Goal: Information Seeking & Learning: Find specific fact

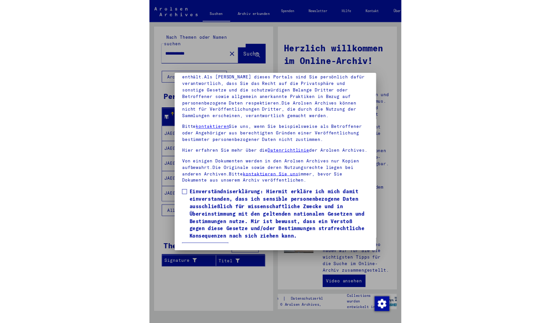
scroll to position [127, 0]
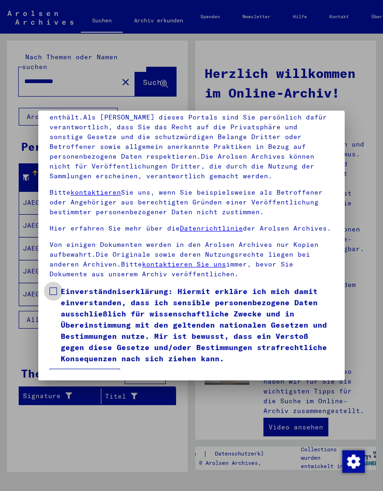
click at [51, 288] on span at bounding box center [52, 291] width 7 height 7
click at [88, 323] on button "Ich stimme zu" at bounding box center [84, 378] width 71 height 18
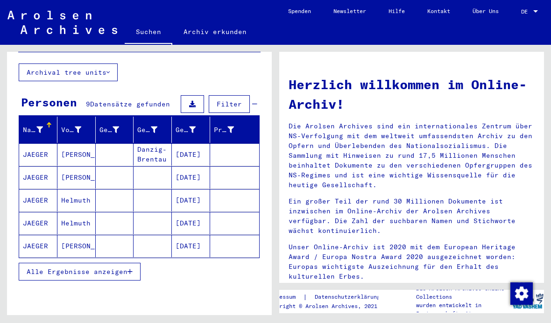
scroll to position [55, 0]
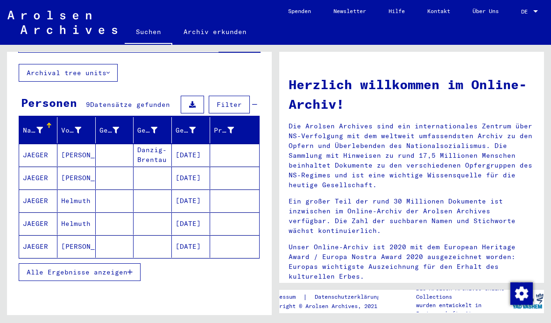
click at [110, 268] on span "Alle Ergebnisse anzeigen" at bounding box center [77, 272] width 101 height 8
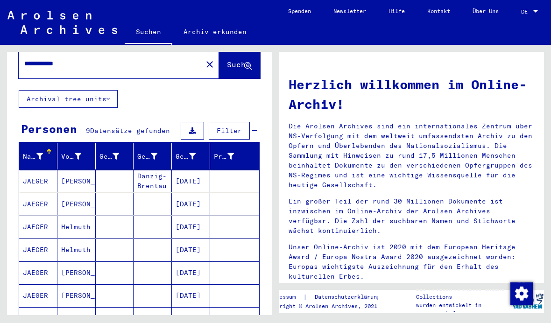
scroll to position [33, 0]
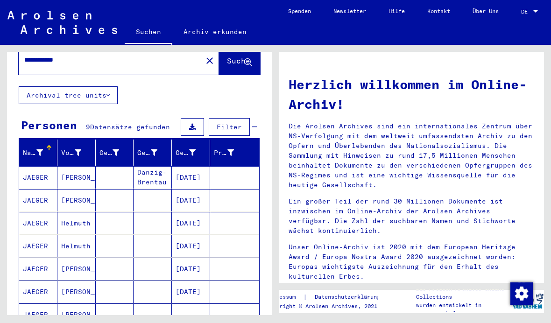
click at [35, 166] on mat-cell "JAEGER" at bounding box center [38, 177] width 38 height 22
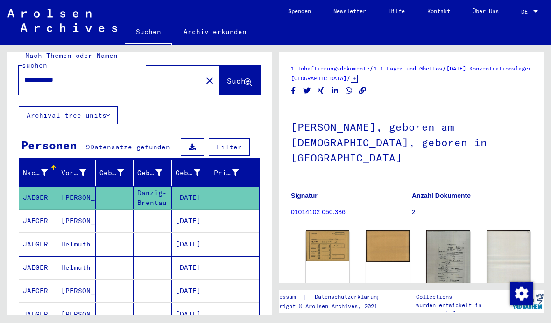
scroll to position [12, 0]
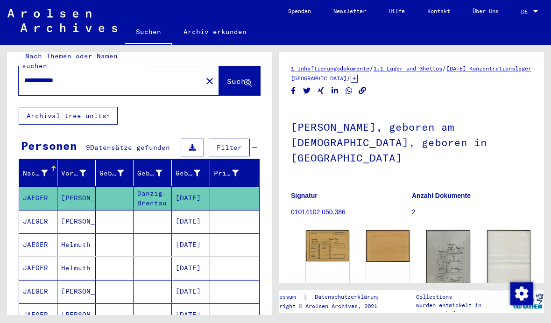
click at [55, 76] on input "**********" at bounding box center [110, 81] width 172 height 10
click at [49, 76] on input "**********" at bounding box center [110, 81] width 172 height 10
click at [53, 76] on input "**********" at bounding box center [110, 81] width 172 height 10
click at [115, 60] on div "Nach Themen oder Namen suchen" at bounding box center [84, 61] width 124 height 20
click at [91, 76] on input "**********" at bounding box center [110, 81] width 172 height 10
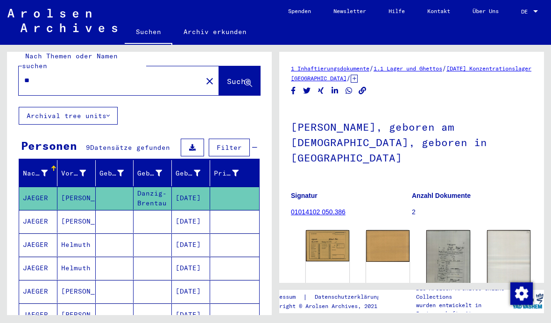
type input "*"
type input "*****"
click at [251, 79] on icon at bounding box center [248, 83] width 8 height 8
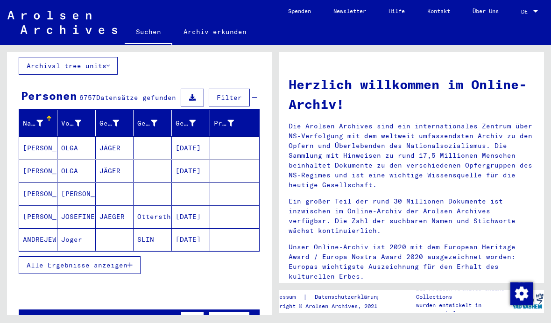
scroll to position [64, 0]
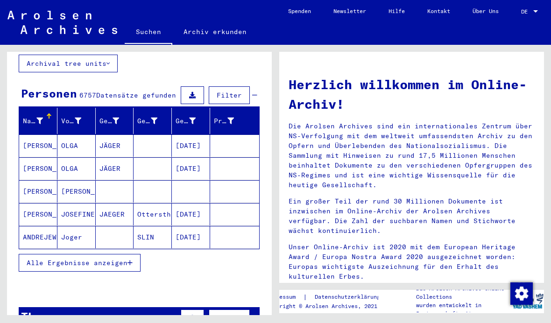
click at [130, 260] on icon "button" at bounding box center [129, 263] width 5 height 7
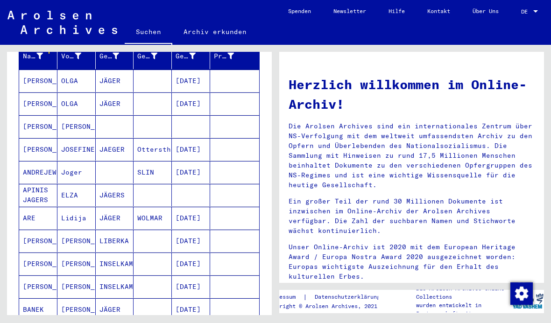
scroll to position [143, 0]
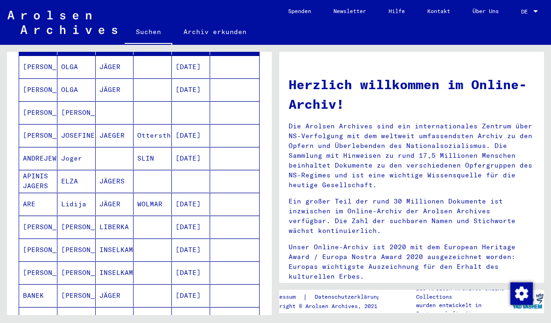
click at [177, 153] on mat-cell "[DATE]" at bounding box center [191, 158] width 38 height 22
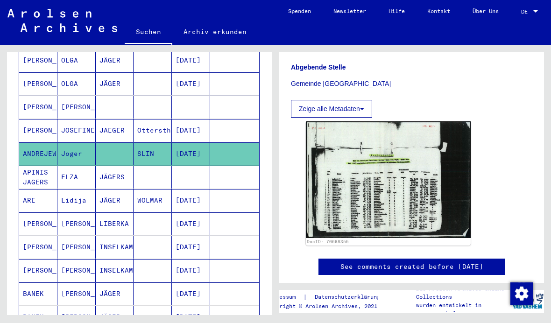
scroll to position [152, 0]
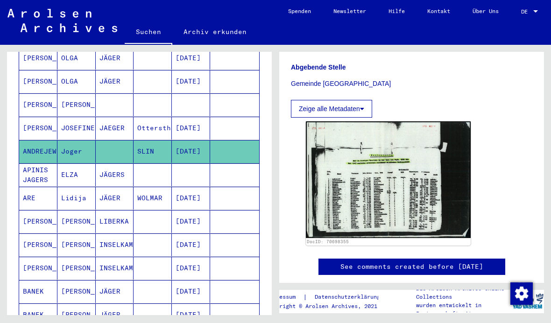
click at [437, 188] on img at bounding box center [388, 179] width 165 height 117
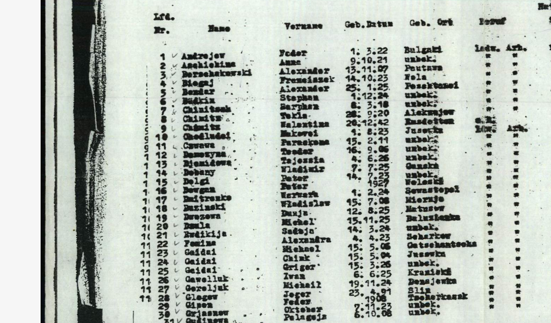
click at [102, 114] on img at bounding box center [275, 138] width 441 height 230
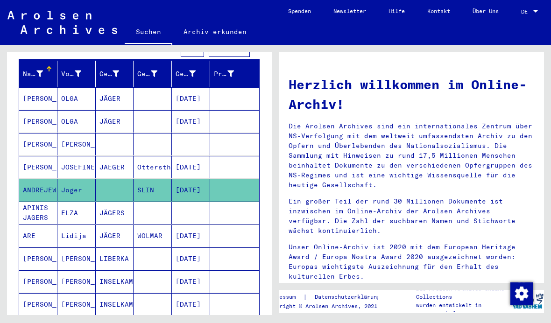
scroll to position [124, 0]
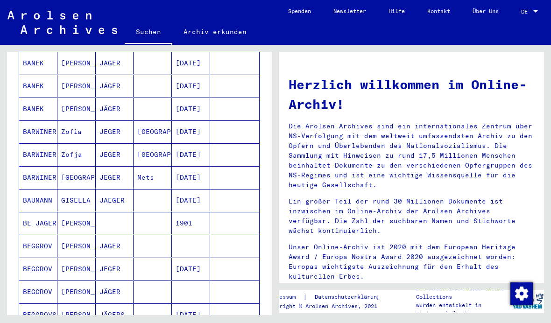
click at [381, 315] on div "Herzlich willkommen im Online-Archiv! Die Arolsen Archives sind ein internation…" at bounding box center [413, 180] width 275 height 270
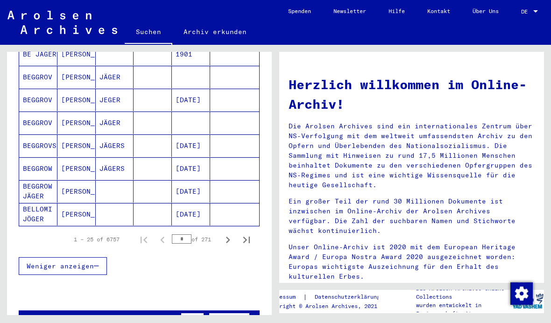
scroll to position [542, 0]
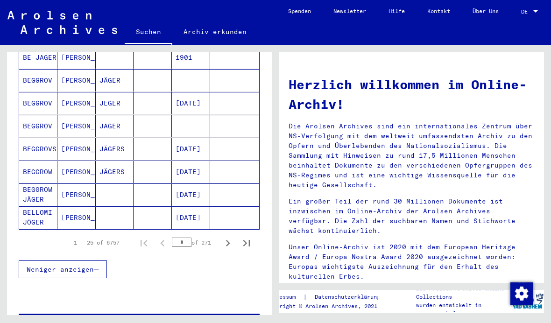
click at [230, 237] on icon "Next page" at bounding box center [227, 243] width 13 height 13
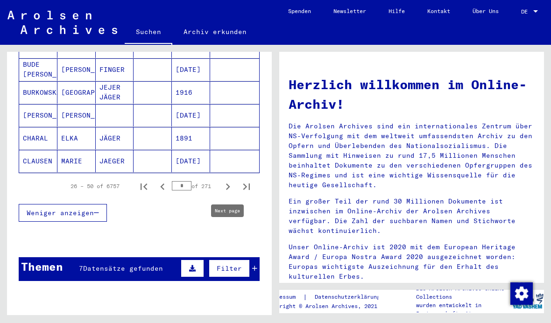
scroll to position [598, 0]
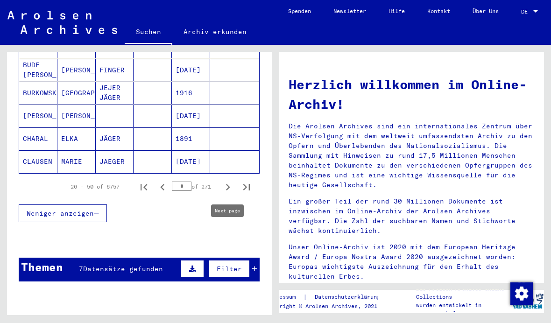
click at [232, 181] on icon "Next page" at bounding box center [227, 187] width 13 height 13
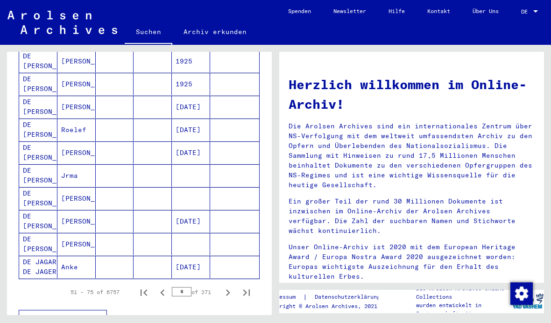
scroll to position [508, 0]
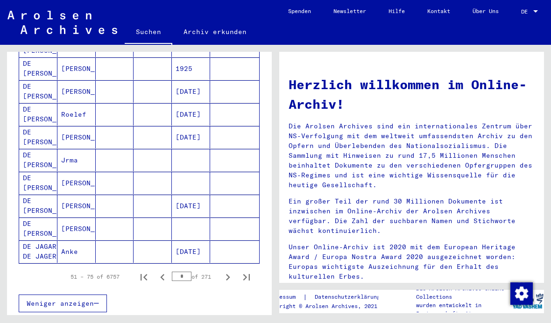
click at [229, 274] on icon "Next page" at bounding box center [228, 277] width 4 height 7
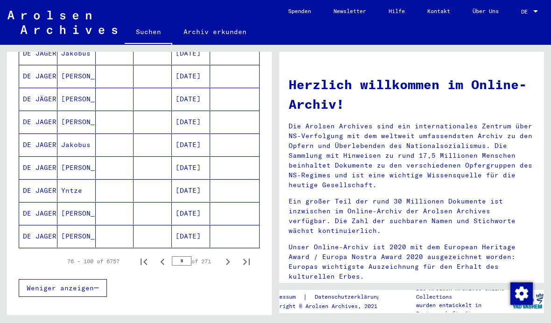
scroll to position [522, 0]
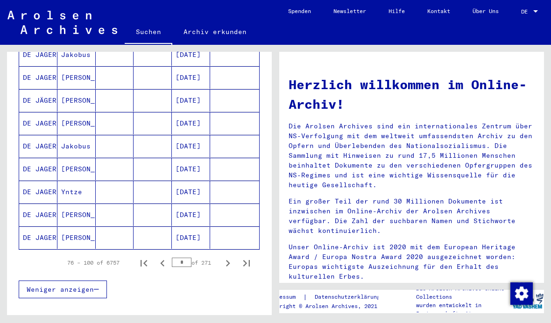
click at [231, 257] on icon "Next page" at bounding box center [227, 263] width 13 height 13
click at [229, 260] on icon "Next page" at bounding box center [228, 263] width 4 height 7
click at [229, 257] on icon "Next page" at bounding box center [227, 263] width 13 height 13
click at [230, 258] on icon "Next page" at bounding box center [227, 263] width 13 height 13
click at [229, 258] on icon "Next page" at bounding box center [227, 263] width 13 height 13
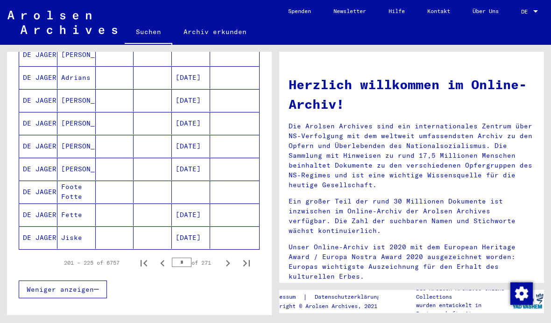
click at [230, 257] on icon "Next page" at bounding box center [227, 263] width 13 height 13
click at [229, 257] on icon "Next page" at bounding box center [227, 263] width 13 height 13
click at [230, 257] on icon "Next page" at bounding box center [227, 263] width 13 height 13
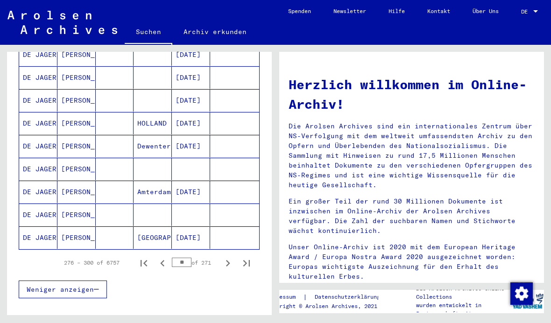
click at [229, 258] on icon "Next page" at bounding box center [227, 263] width 13 height 13
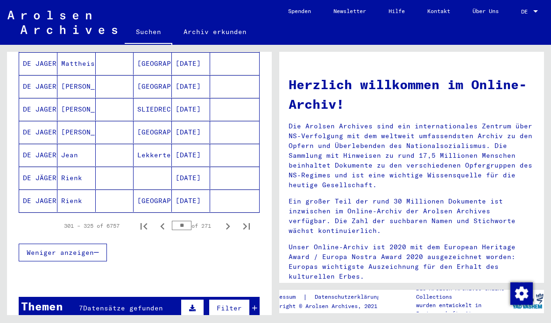
scroll to position [558, 0]
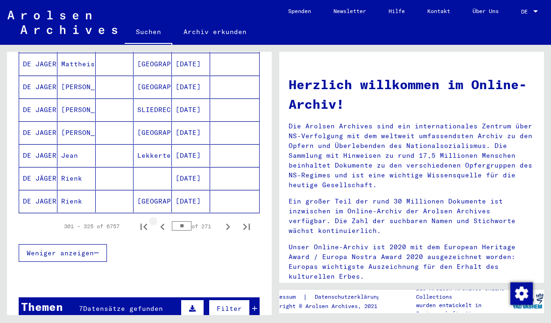
click at [162, 220] on icon "Previous page" at bounding box center [162, 226] width 13 height 13
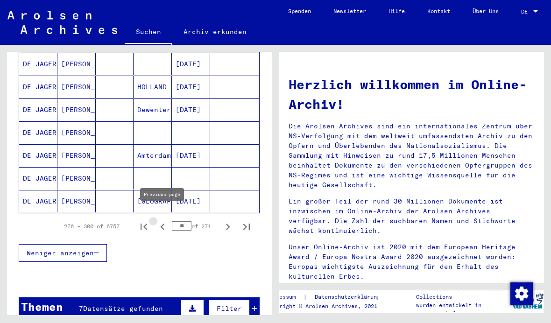
click at [162, 220] on icon "Previous page" at bounding box center [162, 226] width 13 height 13
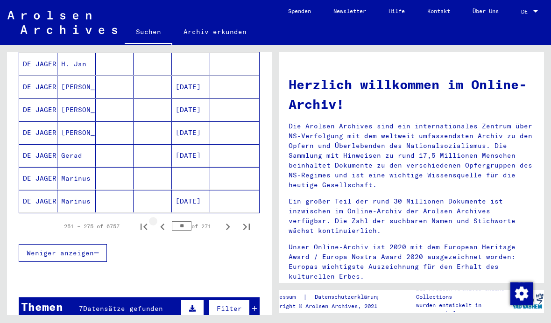
click at [165, 220] on icon "Previous page" at bounding box center [162, 226] width 13 height 13
click at [166, 220] on icon "Previous page" at bounding box center [162, 226] width 13 height 13
click at [165, 220] on icon "Previous page" at bounding box center [162, 226] width 13 height 13
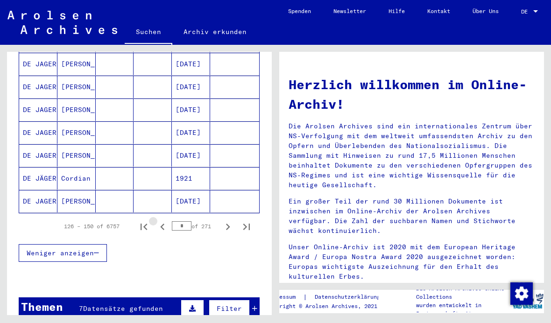
click at [165, 221] on icon "Previous page" at bounding box center [162, 226] width 13 height 13
click at [164, 224] on icon "Previous page" at bounding box center [162, 227] width 4 height 7
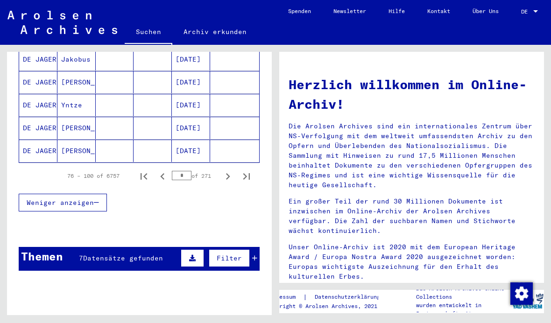
scroll to position [608, 0]
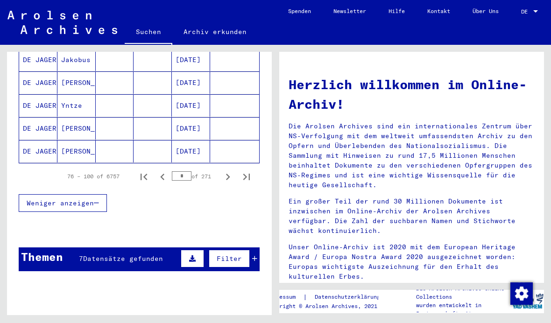
click at [227, 174] on icon "Next page" at bounding box center [228, 177] width 4 height 7
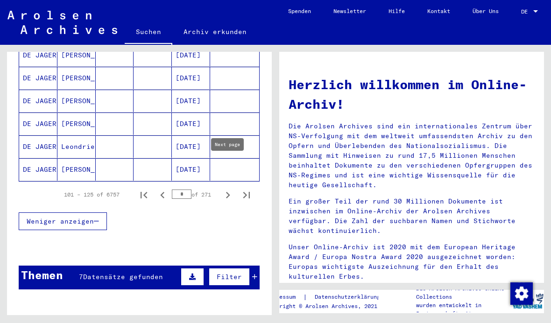
scroll to position [584, 0]
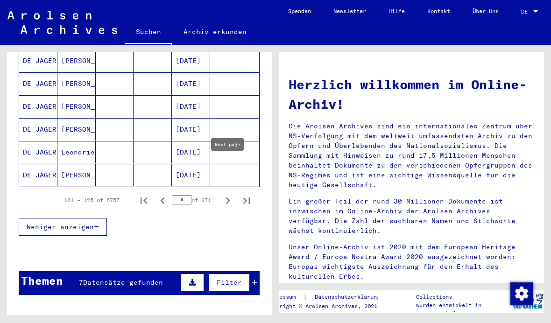
click at [232, 194] on icon "Next page" at bounding box center [227, 200] width 13 height 13
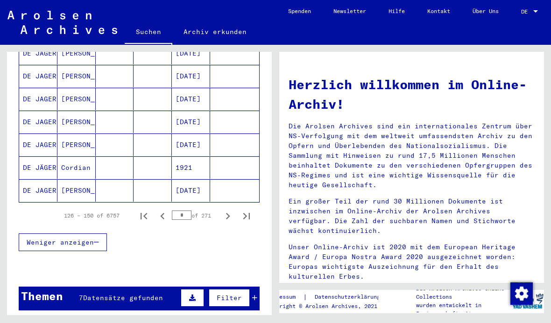
scroll to position [569, 0]
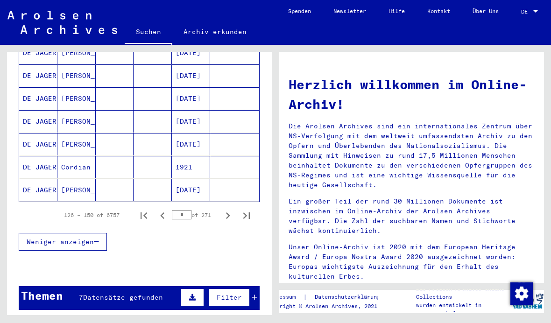
click at [228, 209] on icon "Next page" at bounding box center [227, 215] width 13 height 13
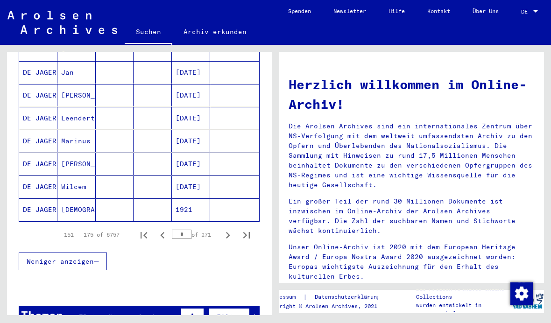
scroll to position [549, 0]
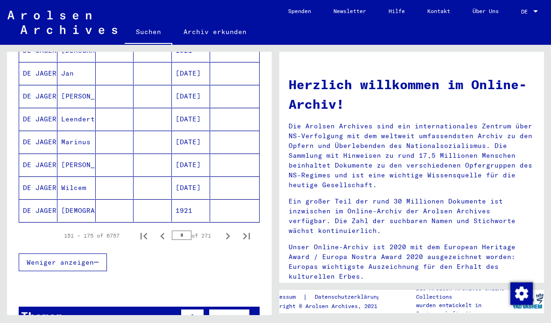
click at [228, 233] on icon "Next page" at bounding box center [228, 236] width 4 height 7
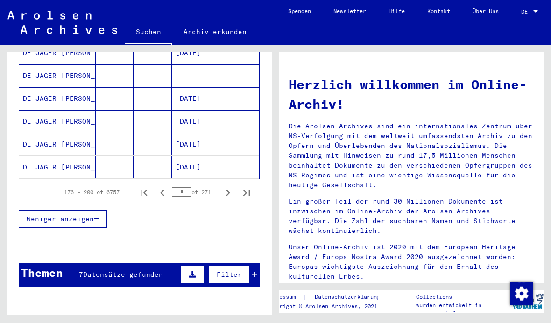
scroll to position [588, 0]
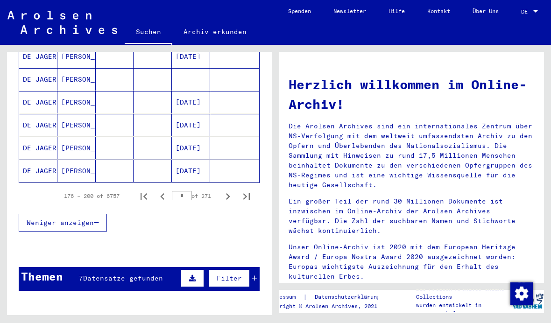
click at [232, 190] on icon "Next page" at bounding box center [227, 196] width 13 height 13
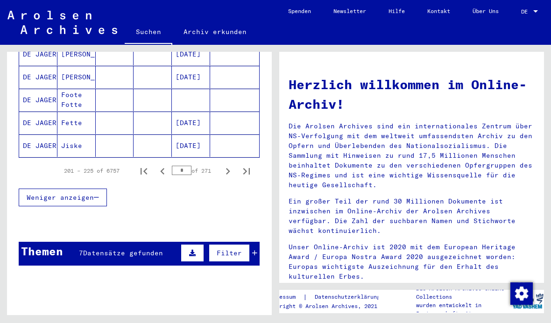
scroll to position [611, 0]
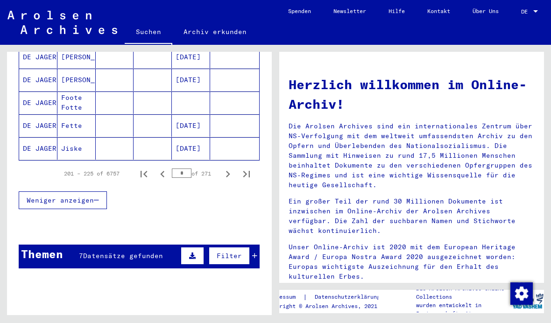
click at [228, 171] on icon "Next page" at bounding box center [228, 174] width 4 height 7
type input "**"
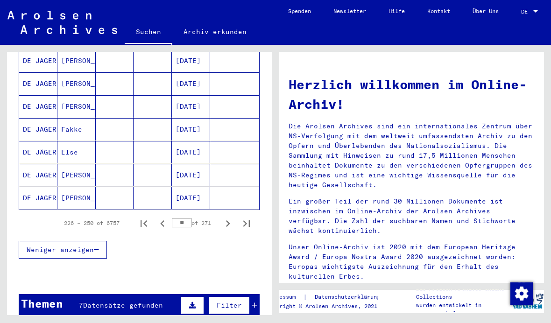
scroll to position [562, 0]
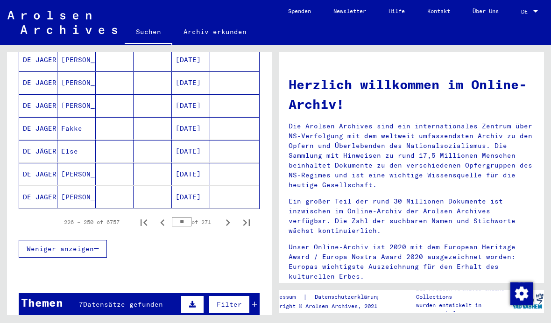
click at [233, 300] on span "Filter" at bounding box center [229, 304] width 25 height 8
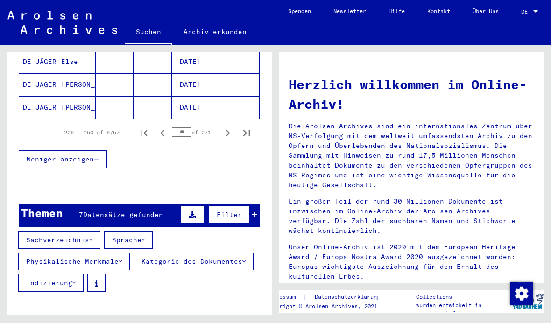
scroll to position [650, 0]
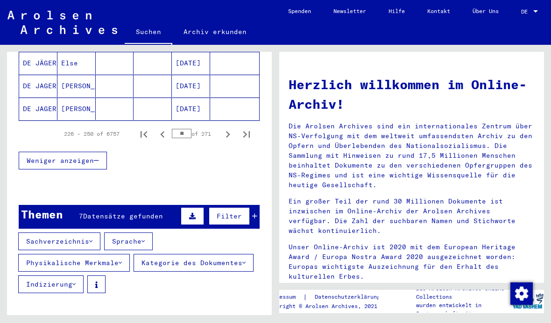
click at [142, 235] on button "Sprache" at bounding box center [128, 242] width 49 height 18
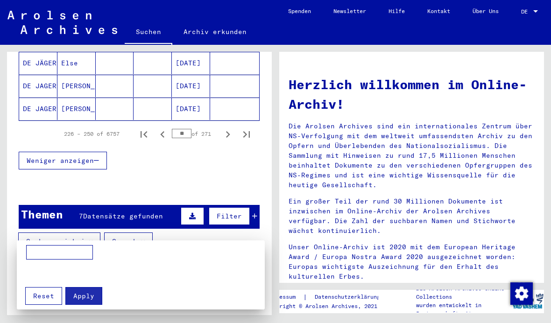
click at [66, 258] on input at bounding box center [59, 252] width 67 height 15
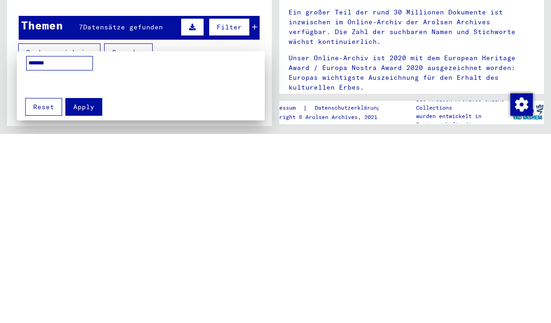
type input "*******"
click at [95, 287] on button "Apply" at bounding box center [83, 296] width 37 height 18
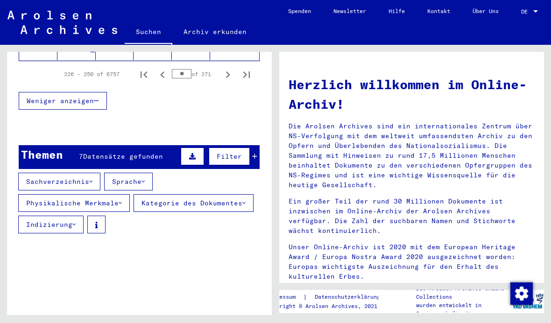
scroll to position [700, 0]
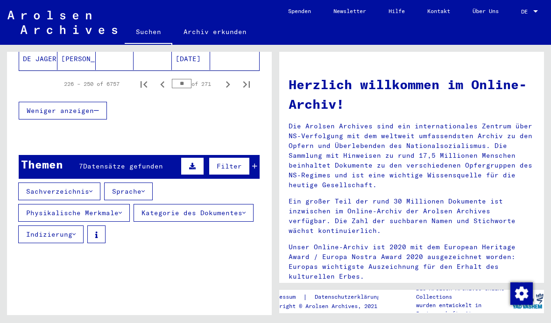
click at [258, 157] on div "Themen 7 Datensätze gefunden Filter" at bounding box center [139, 167] width 241 height 24
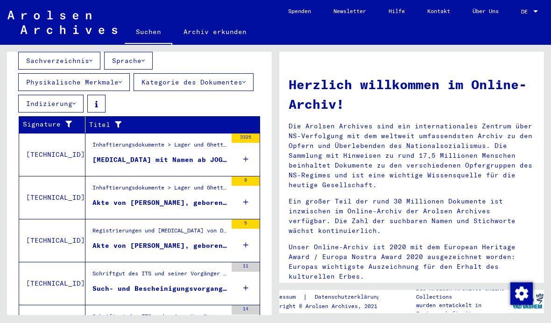
scroll to position [832, 0]
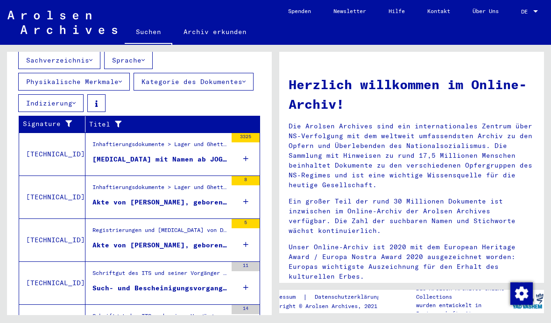
click at [228, 148] on td "Inhaftierungsdokumente > Lager und Ghettos > Konzentrationslager [GEOGRAPHIC_DA…" at bounding box center [172, 154] width 174 height 43
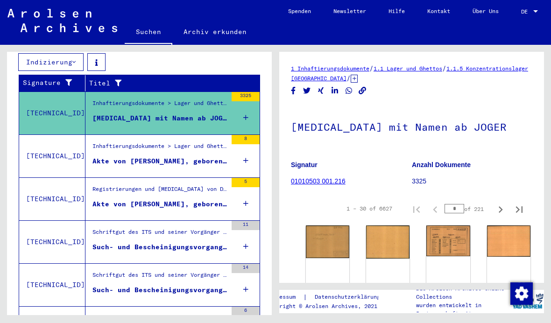
scroll to position [200, 0]
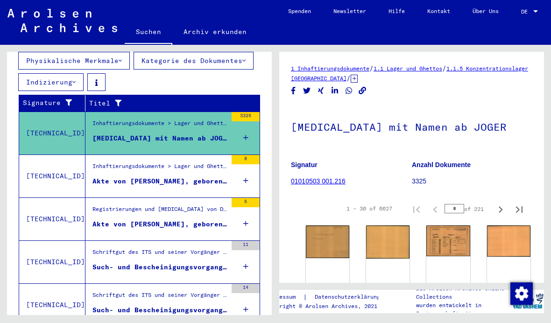
click at [217, 164] on div "Inhaftierungsdokumente > Lager und Ghettos > Konzentrationslager [GEOGRAPHIC_DA…" at bounding box center [159, 168] width 134 height 13
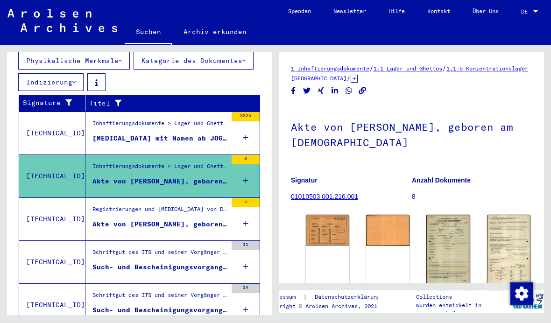
click at [196, 219] on div "Akte von [PERSON_NAME], geboren am [DEMOGRAPHIC_DATA], geboren in [GEOGRAPHIC_D…" at bounding box center [159, 224] width 134 height 10
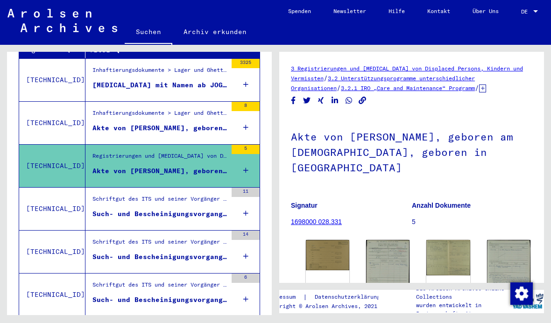
scroll to position [253, 0]
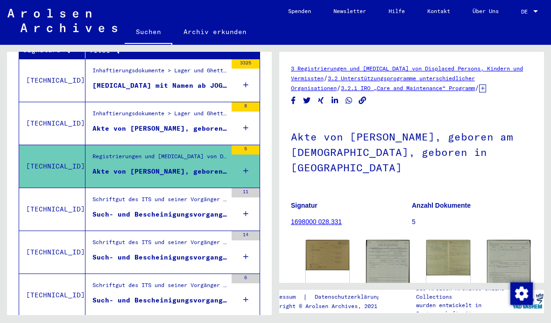
click at [207, 210] on div "Such- und Bescheinigungsvorgang Nr. 1.594.455 für [PERSON_NAME] geboren [DEMOGR…" at bounding box center [159, 215] width 134 height 10
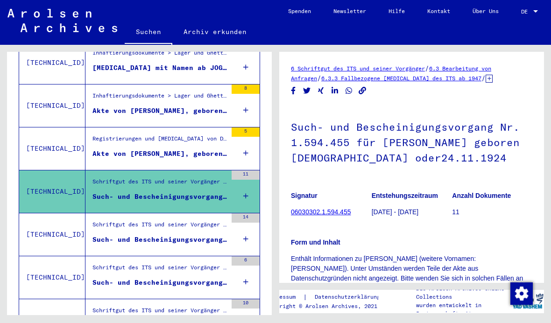
scroll to position [269, 0]
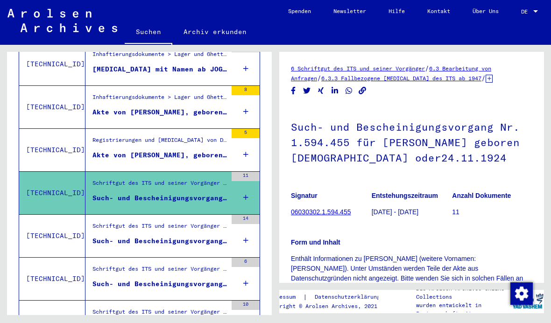
click at [197, 236] on div "Such- und Bescheinigungsvorgang Nr. 1.594.456 für [PERSON_NAME] geboren [DEMOGR…" at bounding box center [159, 241] width 134 height 10
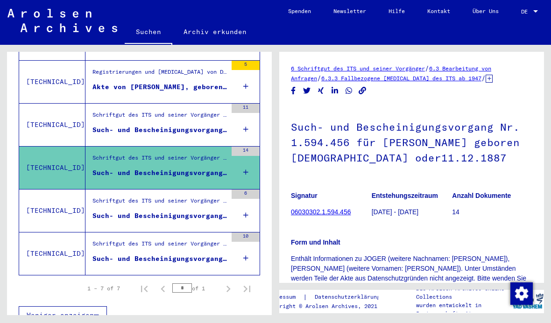
scroll to position [337, 0]
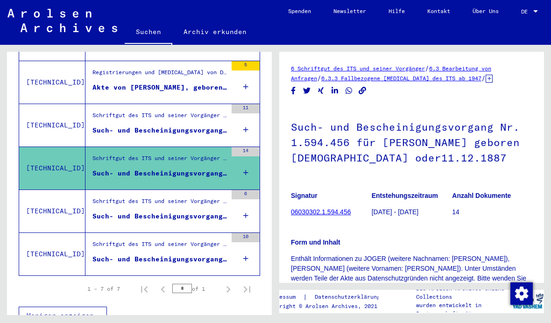
click at [209, 212] on div "Such- und Bescheinigungsvorgang Nr. 211.753 für [PERSON_NAME] geboren [DEMOGRAP…" at bounding box center [159, 217] width 134 height 10
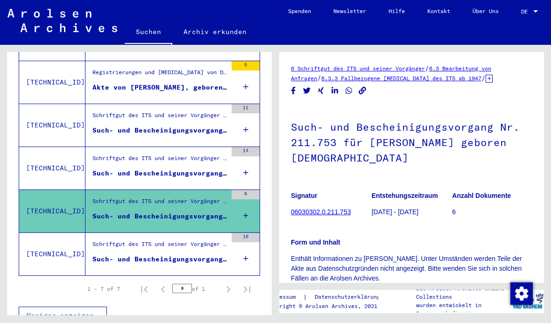
click at [215, 254] on div "Such- und Bescheinigungsvorgang Nr. 998.616 für [PERSON_NAME][GEOGRAPHIC_DATA] …" at bounding box center [159, 259] width 134 height 10
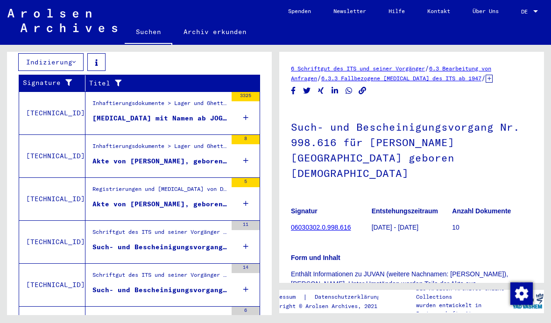
scroll to position [190, 0]
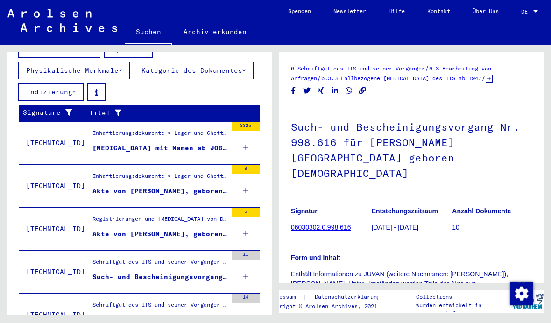
click at [242, 133] on mat-cell at bounding box center [234, 136] width 49 height 23
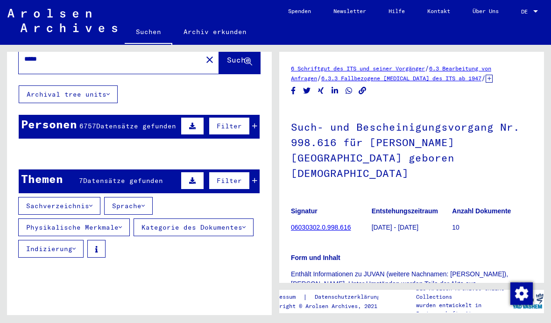
click at [151, 166] on mat-cell at bounding box center [153, 176] width 38 height 23
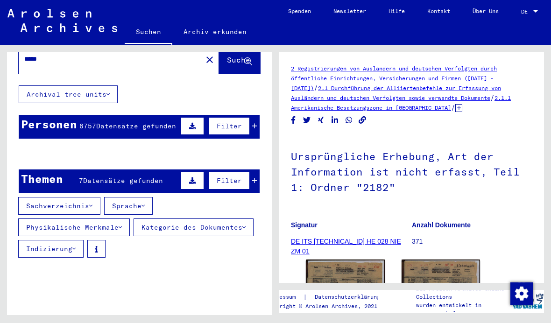
click at [155, 170] on mat-cell at bounding box center [153, 176] width 38 height 23
click at [258, 170] on mat-cell at bounding box center [234, 176] width 49 height 23
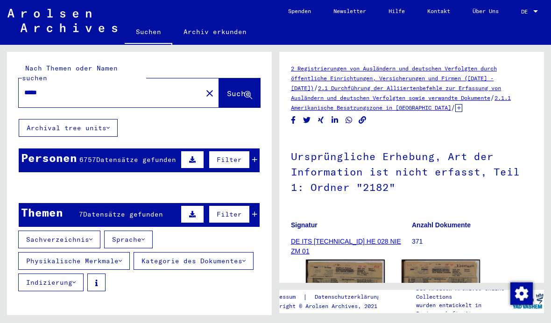
click at [233, 155] on span "Filter" at bounding box center [229, 159] width 25 height 8
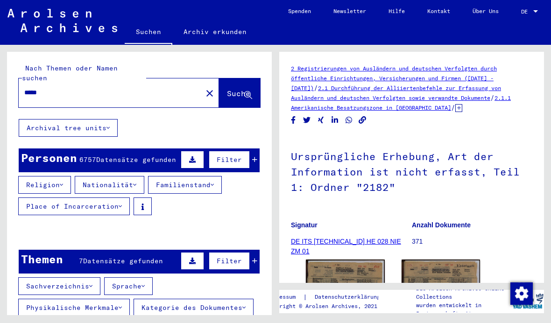
click at [129, 88] on input "*****" at bounding box center [110, 93] width 172 height 10
type input "*"
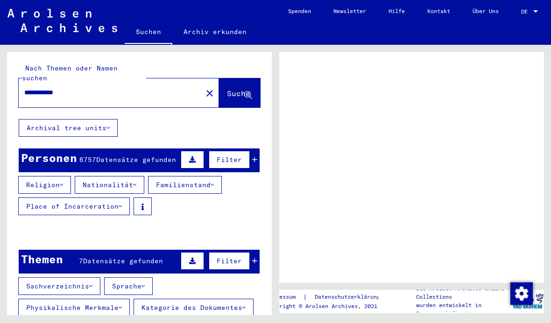
type input "**********"
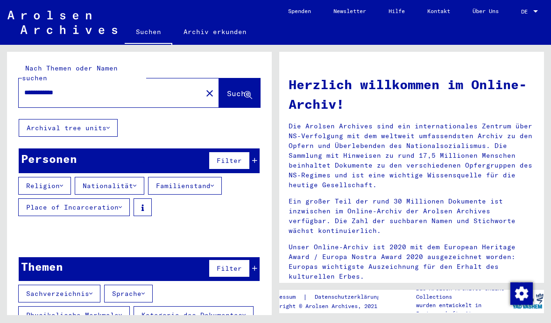
click at [253, 81] on button "Suche" at bounding box center [239, 92] width 41 height 29
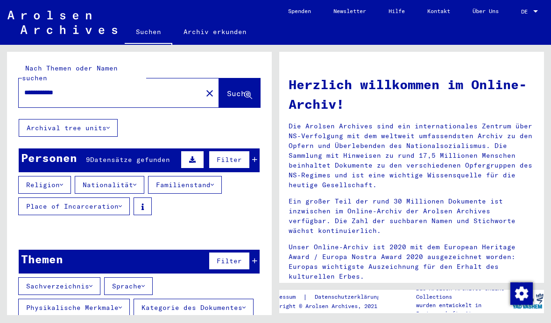
click at [97, 119] on button "Archival tree units" at bounding box center [68, 128] width 99 height 18
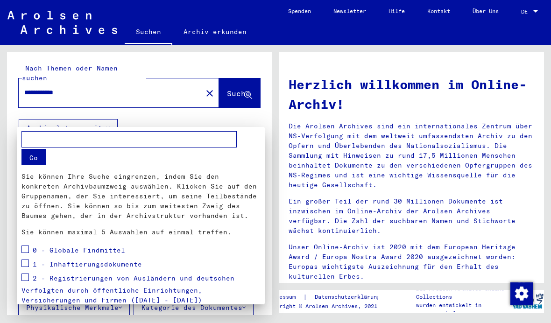
click at [116, 117] on div at bounding box center [275, 161] width 551 height 323
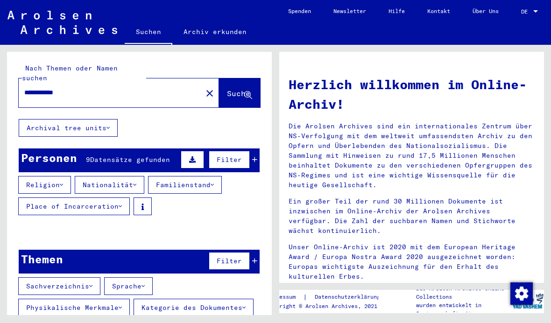
click at [186, 116] on div "**********" at bounding box center [139, 200] width 265 height 297
click at [104, 181] on button "Nationalität" at bounding box center [110, 185] width 70 height 18
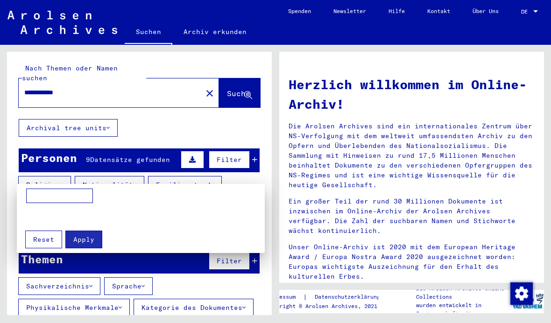
click at [64, 198] on input at bounding box center [59, 196] width 67 height 15
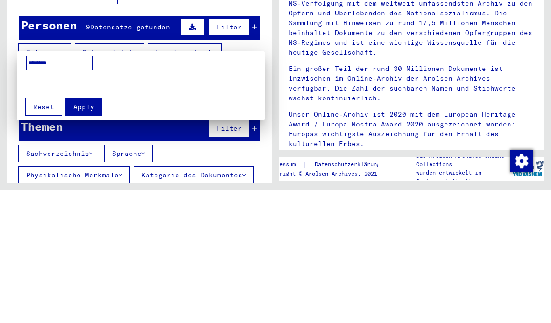
type input "*******"
click at [80, 231] on button "Apply" at bounding box center [83, 240] width 37 height 18
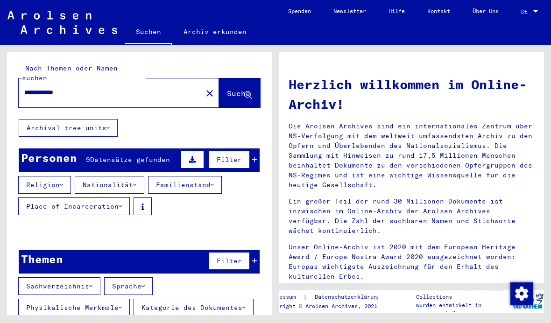
click at [113, 119] on button "Archival tree units" at bounding box center [68, 128] width 99 height 18
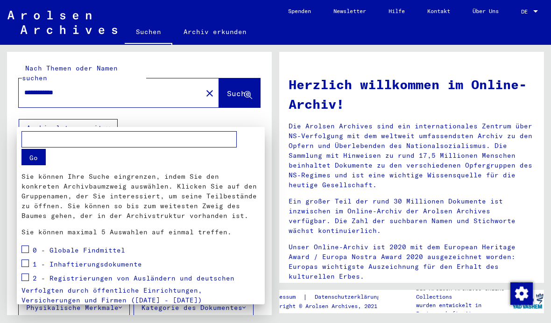
click at [205, 103] on div at bounding box center [275, 161] width 551 height 323
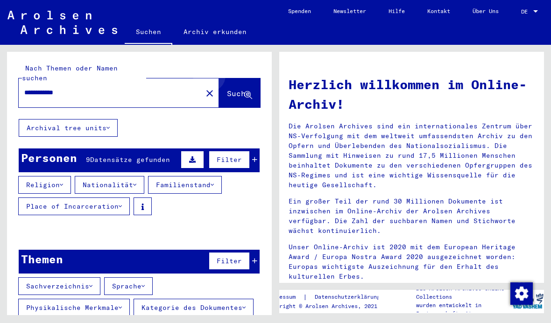
click at [243, 78] on button "Suche" at bounding box center [239, 92] width 41 height 29
click at [247, 78] on button "Suche" at bounding box center [239, 92] width 41 height 29
click at [254, 78] on button "Suche" at bounding box center [239, 92] width 41 height 29
click at [243, 89] on span "Suche" at bounding box center [238, 93] width 23 height 9
click at [161, 82] on div "**********" at bounding box center [105, 92] width 172 height 21
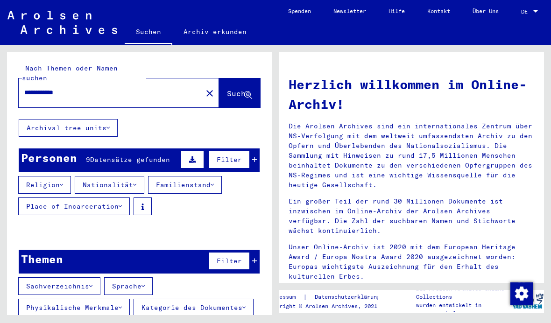
click at [127, 88] on input "**********" at bounding box center [107, 93] width 167 height 10
click at [245, 89] on span "Suche" at bounding box center [238, 93] width 23 height 9
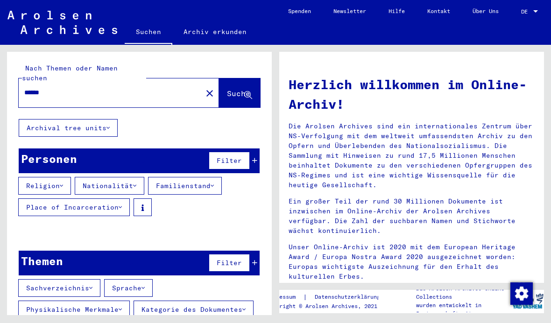
click at [245, 91] on button "Suche" at bounding box center [239, 92] width 41 height 29
click at [240, 89] on span "Suche" at bounding box center [238, 93] width 23 height 9
type input "*****"
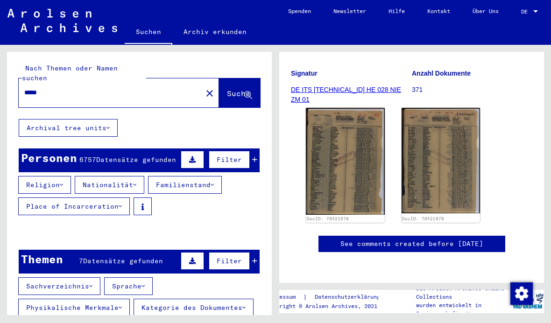
scroll to position [468, 0]
